Goal: Task Accomplishment & Management: Complete application form

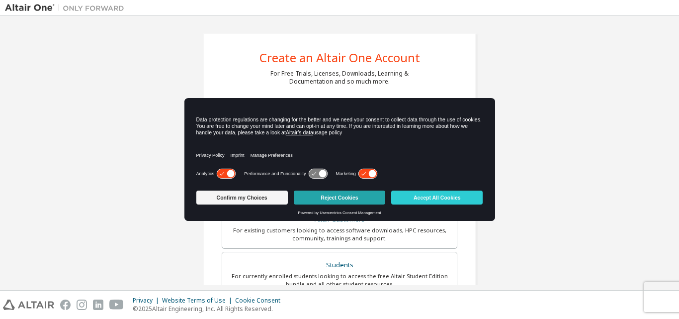
click at [356, 198] on button "Reject Cookies" at bounding box center [340, 198] width 92 height 14
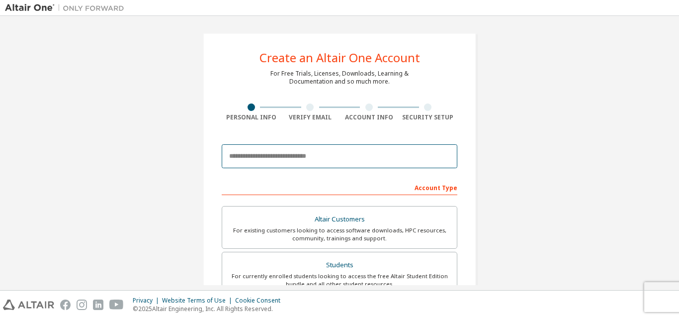
click at [243, 153] on input "email" at bounding box center [340, 156] width 236 height 24
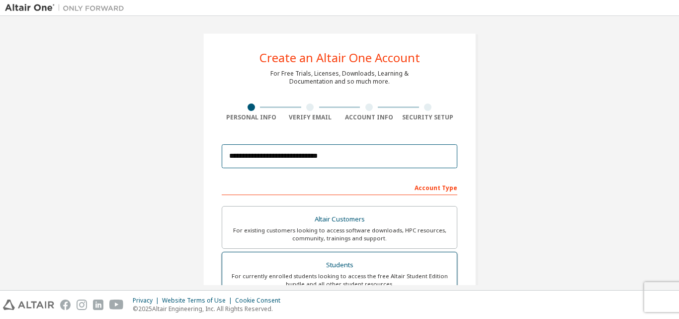
type input "**********"
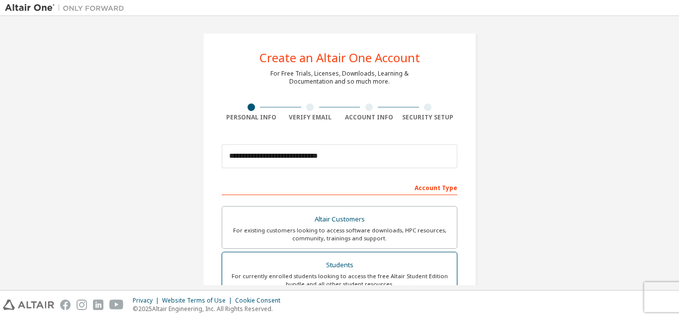
click at [334, 264] on div "Students" at bounding box center [339, 265] width 223 height 14
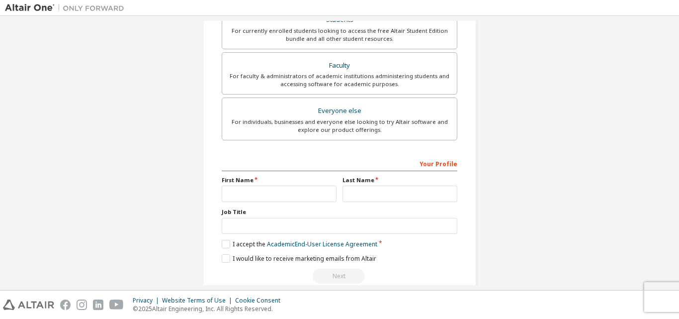
scroll to position [213, 0]
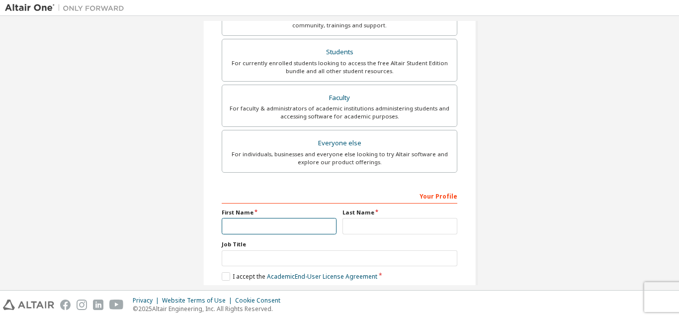
click at [248, 227] on input "text" at bounding box center [279, 226] width 115 height 16
type input "********"
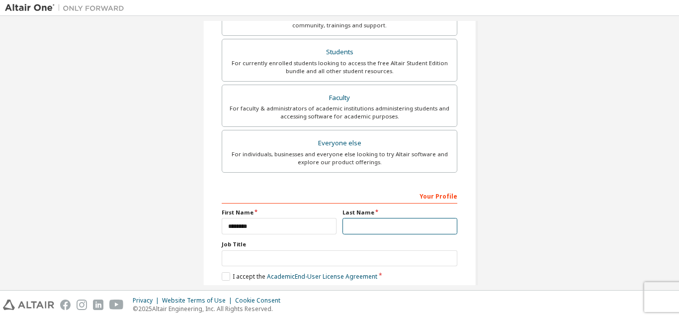
click at [347, 220] on input "text" at bounding box center [400, 226] width 115 height 16
type input "*"
click at [670, 258] on div "**********" at bounding box center [339, 153] width 679 height 274
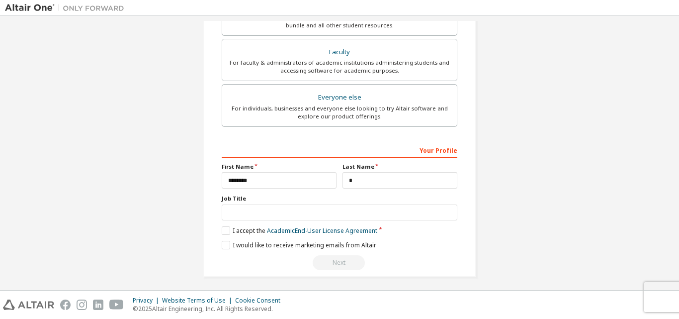
scroll to position [263, 0]
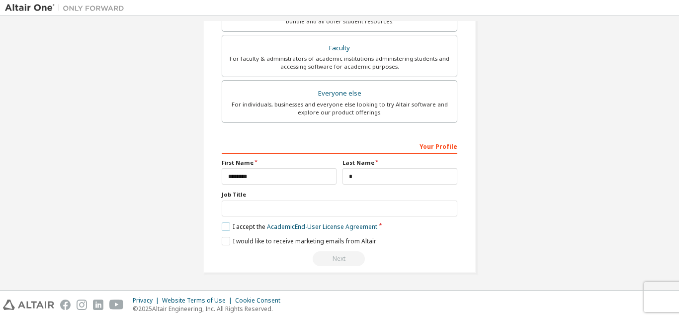
click at [222, 222] on label "I accept the Academic End-User License Agreement" at bounding box center [300, 226] width 156 height 8
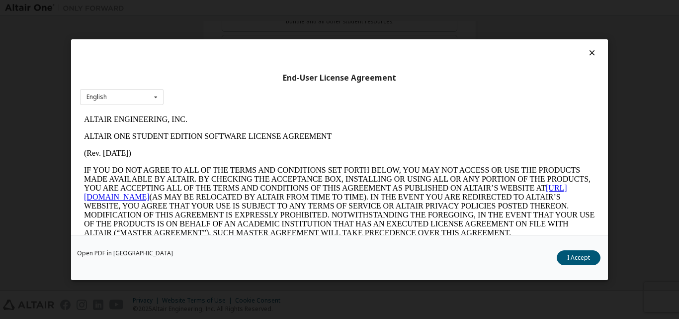
scroll to position [0, 0]
click at [565, 257] on button "I Accept" at bounding box center [579, 257] width 44 height 15
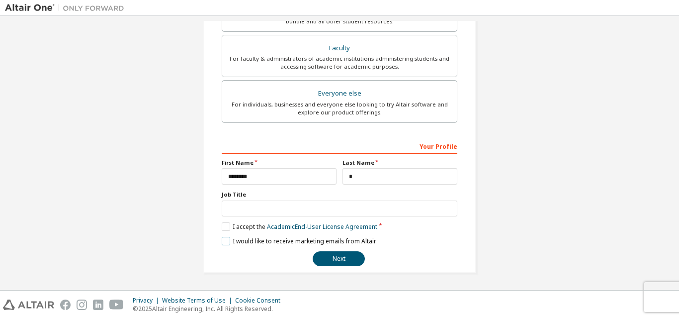
click at [225, 241] on label "I would like to receive marketing emails from Altair" at bounding box center [299, 241] width 155 height 8
click at [353, 261] on button "Next" at bounding box center [339, 258] width 52 height 15
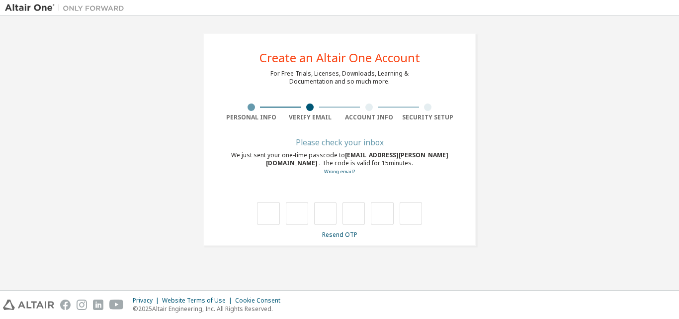
type input "*"
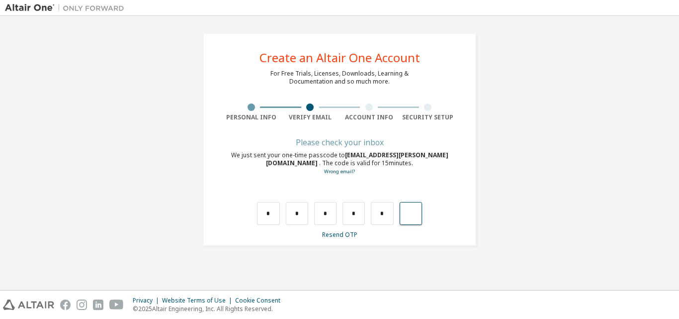
type input "*"
